Goal: Complete application form: Complete application form

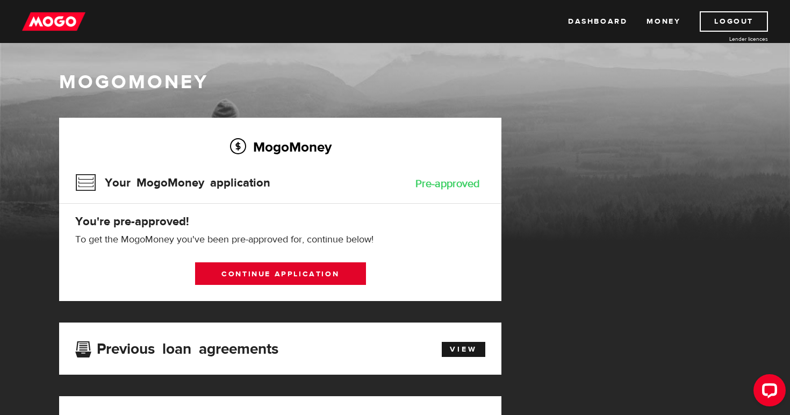
click at [280, 271] on link "Continue application" at bounding box center [280, 273] width 171 height 23
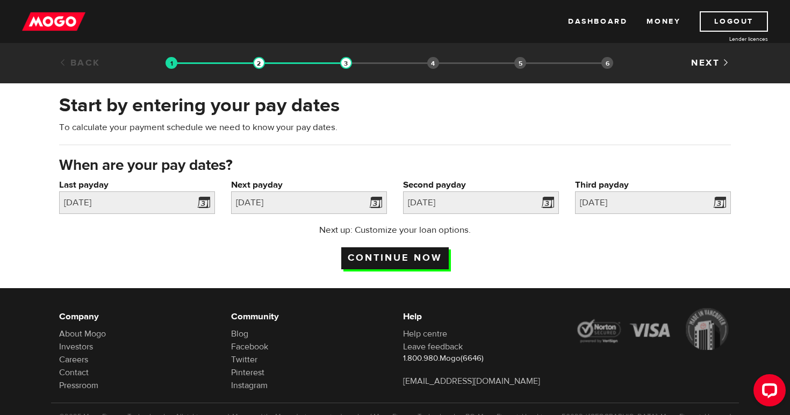
click at [410, 253] on input "Continue now" at bounding box center [394, 258] width 107 height 22
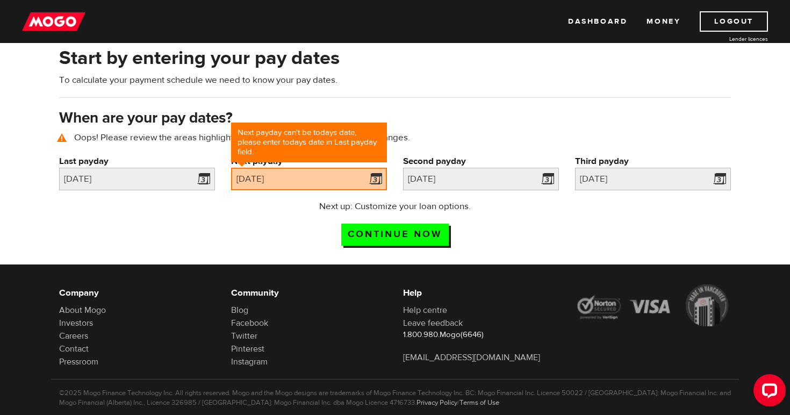
scroll to position [73, 0]
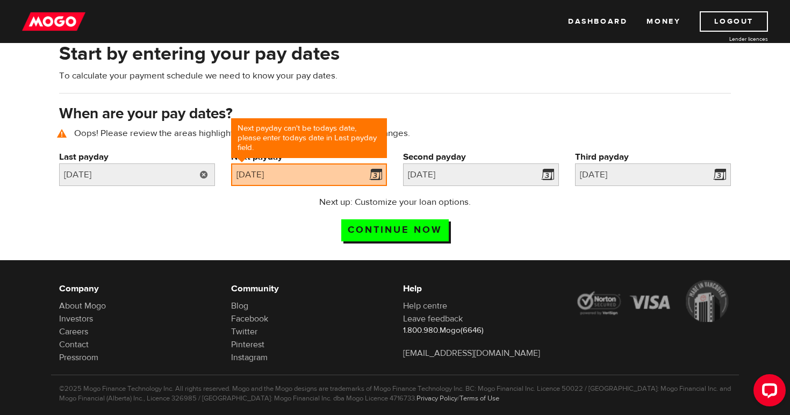
click at [201, 176] on link at bounding box center [204, 174] width 22 height 23
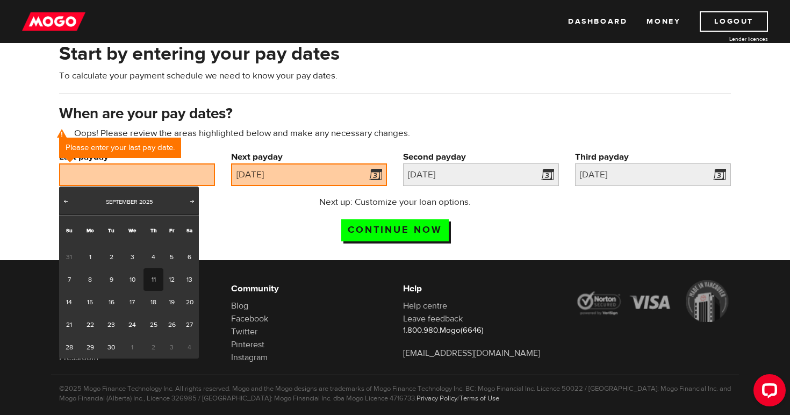
click at [154, 276] on link "11" at bounding box center [153, 279] width 20 height 23
type input "[DATE]"
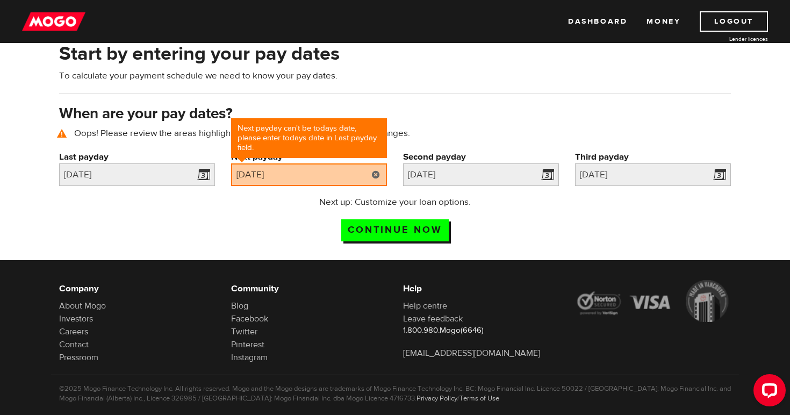
click at [374, 176] on link at bounding box center [376, 174] width 22 height 23
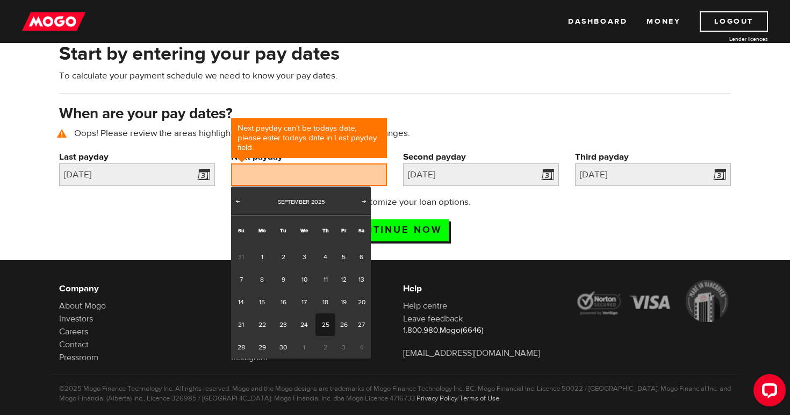
click at [324, 322] on link "25" at bounding box center [325, 324] width 20 height 23
type input "[DATE]"
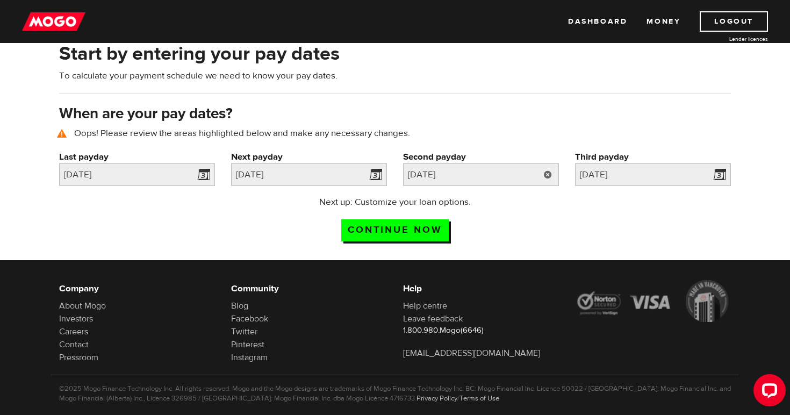
click at [549, 174] on link at bounding box center [548, 174] width 22 height 23
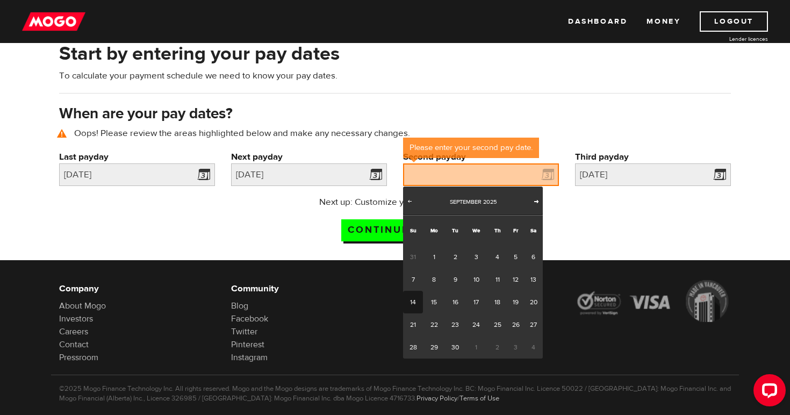
click at [536, 198] on span "Next" at bounding box center [536, 201] width 9 height 9
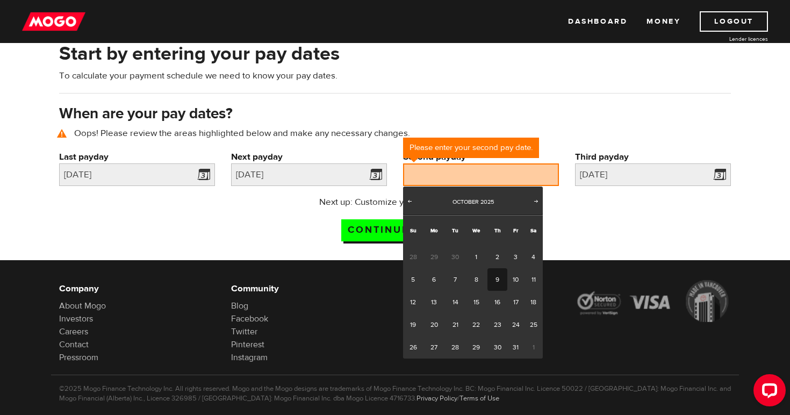
click at [494, 275] on link "9" at bounding box center [497, 279] width 20 height 23
type input "[DATE]"
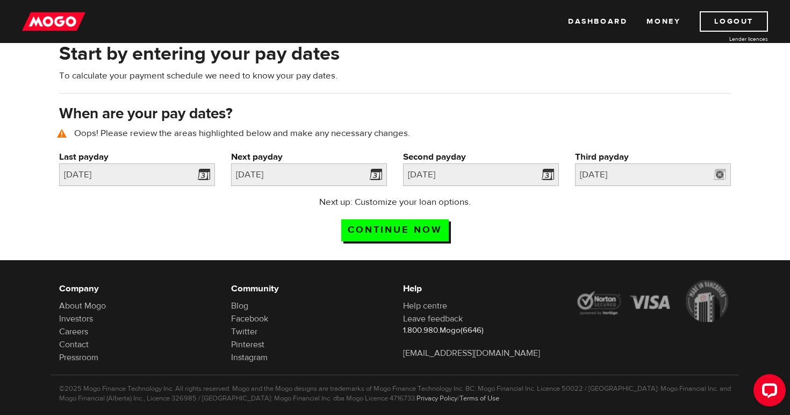
click at [723, 175] on link at bounding box center [719, 174] width 22 height 23
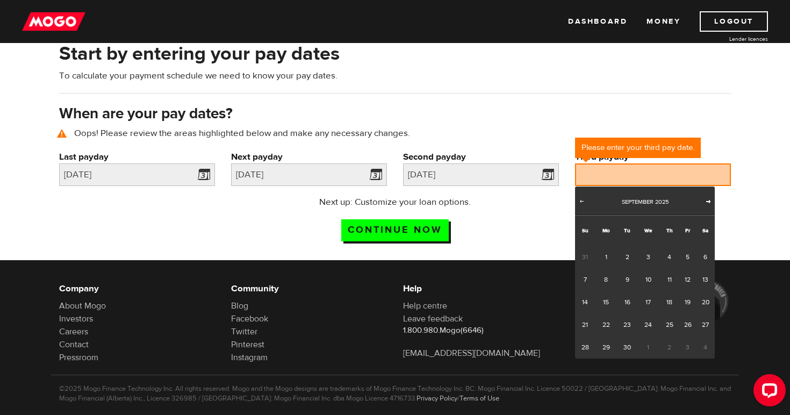
click at [708, 200] on span "Next" at bounding box center [708, 201] width 9 height 9
click at [668, 322] on link "23" at bounding box center [669, 324] width 20 height 23
type input "[DATE]"
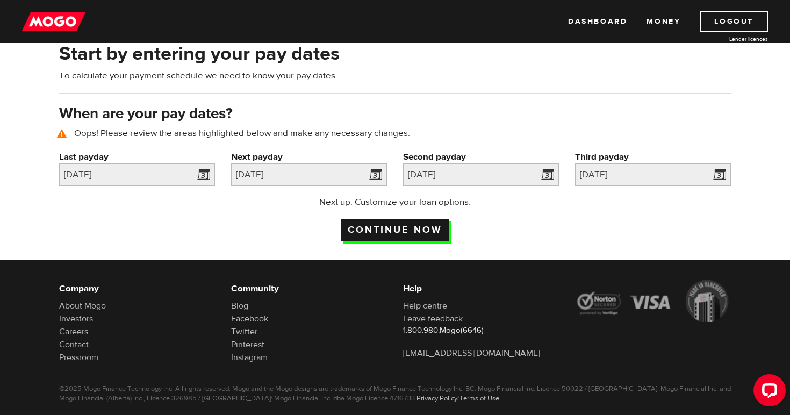
click at [386, 236] on input "Continue now" at bounding box center [394, 230] width 107 height 22
